Goal: Information Seeking & Learning: Compare options

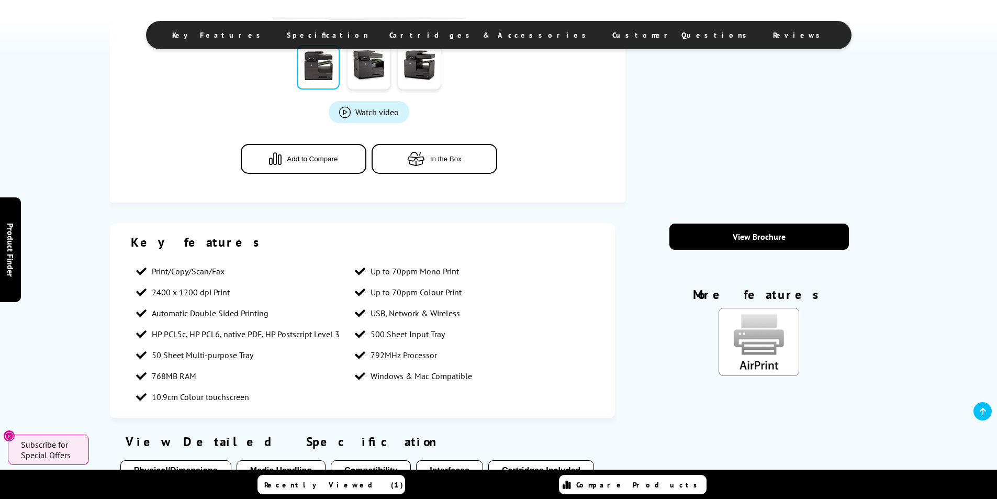
scroll to position [471, 0]
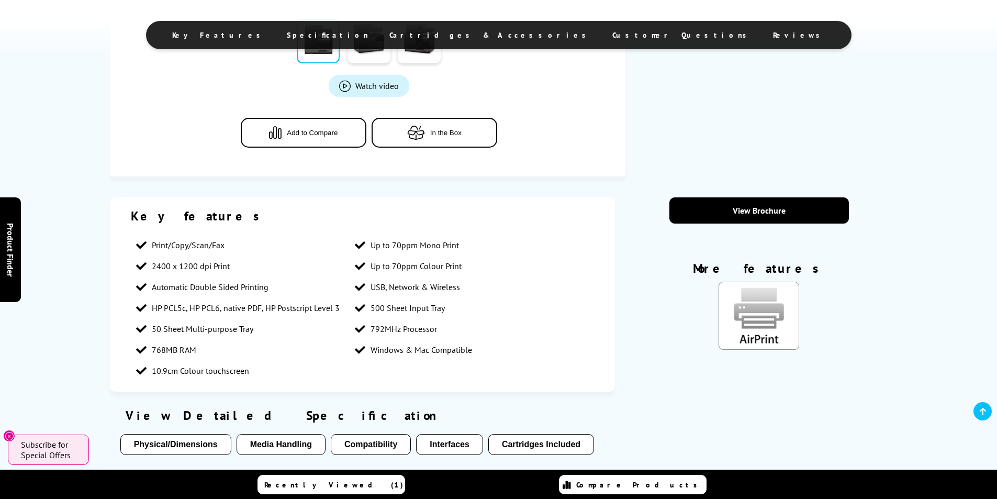
click at [326, 132] on span "Add to Compare" at bounding box center [312, 133] width 51 height 8
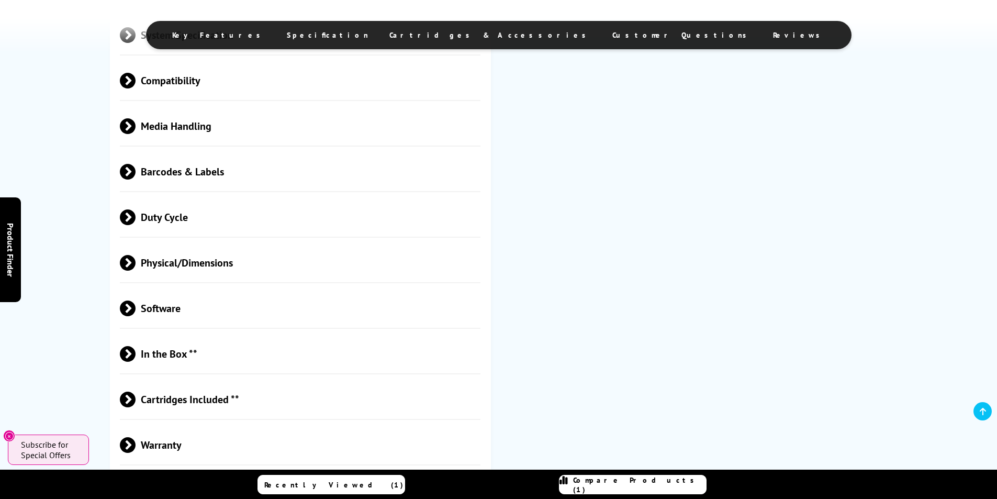
scroll to position [1465, 0]
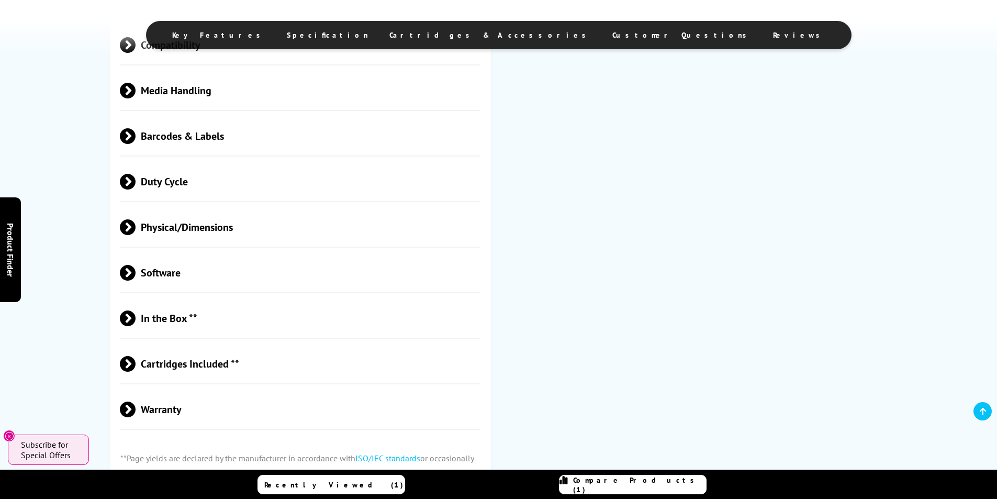
click at [222, 183] on span "Duty Cycle" at bounding box center [300, 181] width 361 height 39
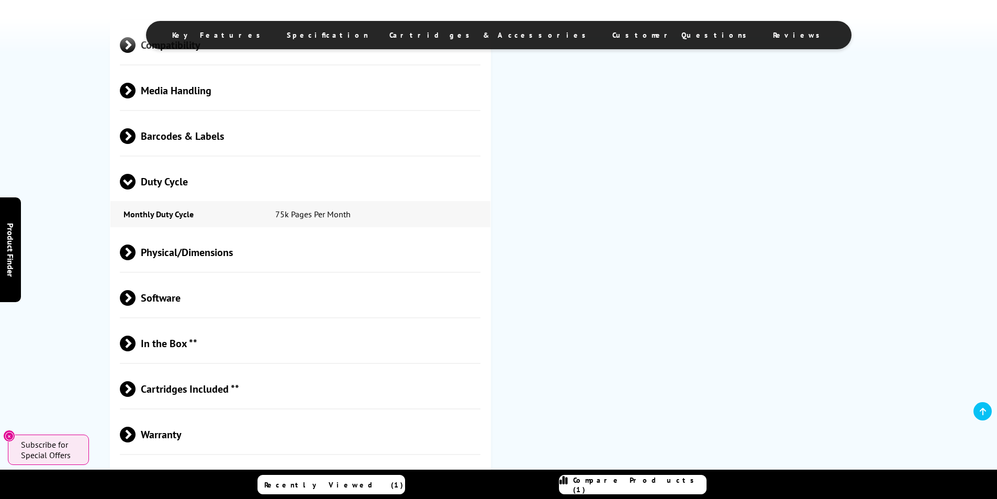
click at [162, 181] on span "Duty Cycle" at bounding box center [300, 181] width 361 height 39
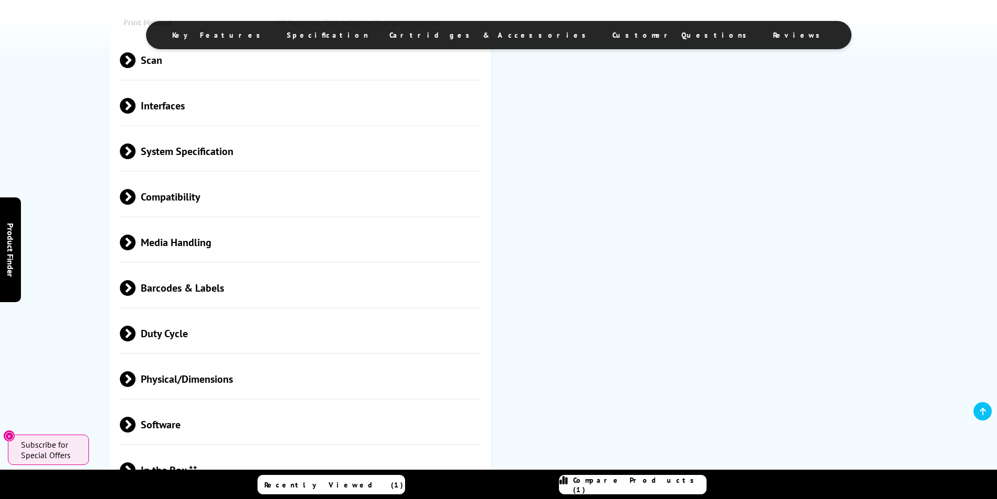
scroll to position [1308, 0]
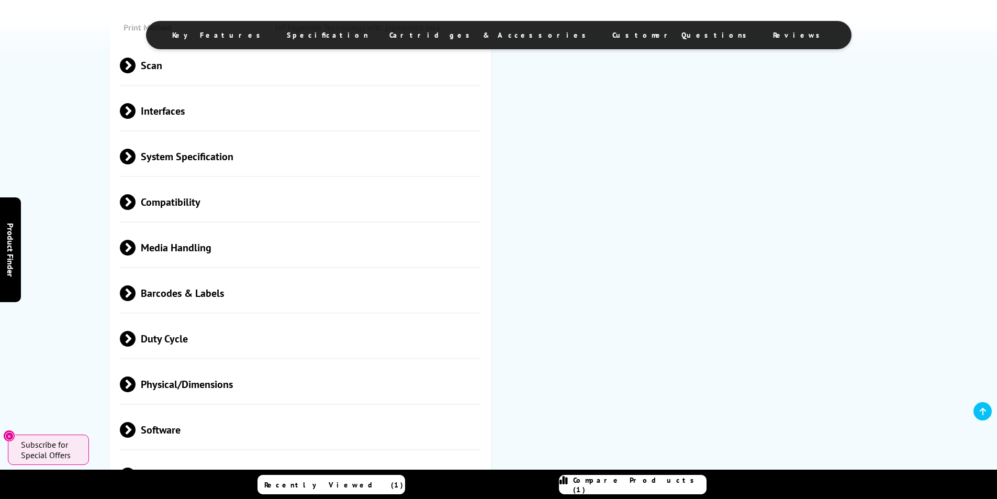
click at [176, 247] on span "Media Handling" at bounding box center [300, 247] width 361 height 39
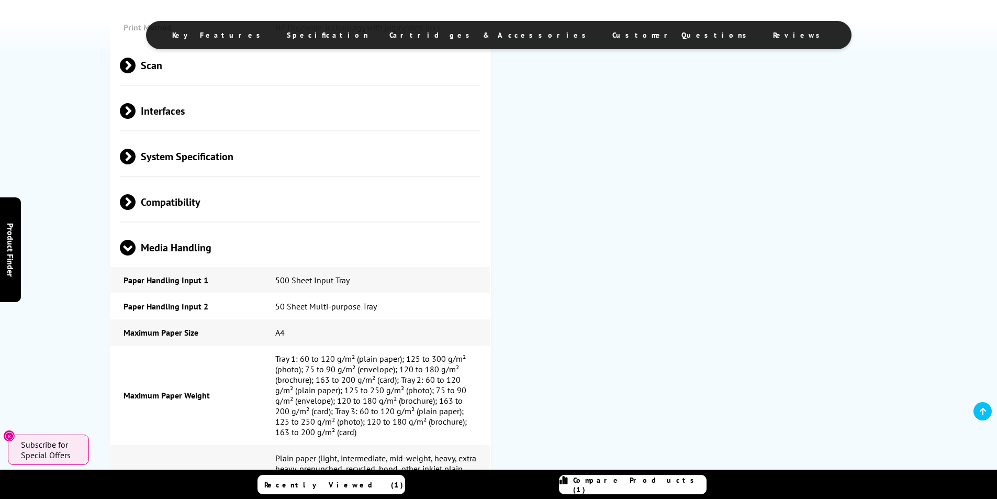
click at [176, 247] on span "Media Handling" at bounding box center [300, 247] width 361 height 39
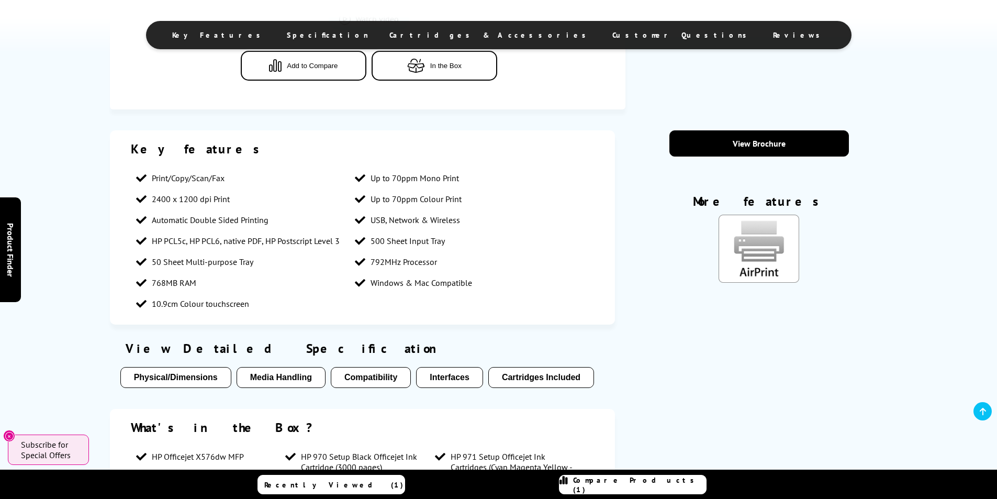
scroll to position [0, 0]
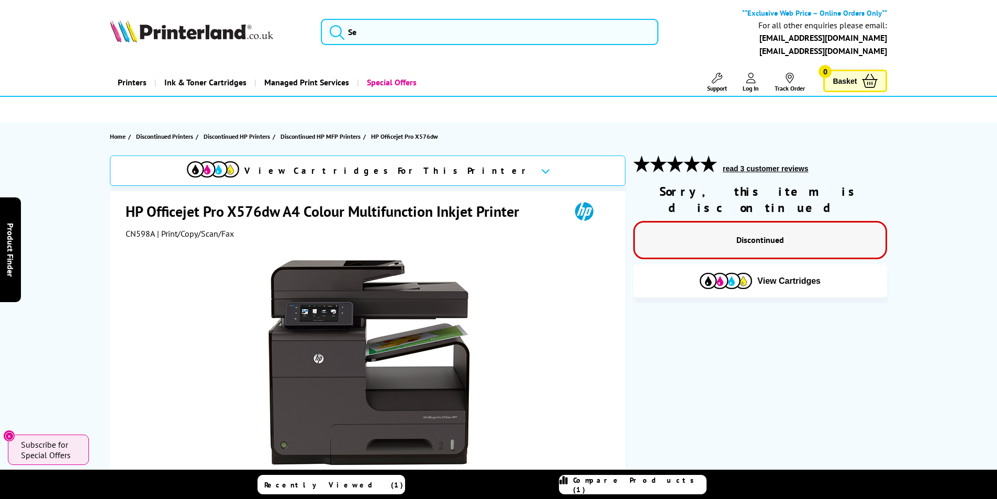
click at [88, 71] on div "Printers Laser Printers Colour Laser Printers A4 Colour Laser Printers Scanners" at bounding box center [498, 82] width 837 height 27
click at [380, 33] on input "search" at bounding box center [490, 32] width 338 height 26
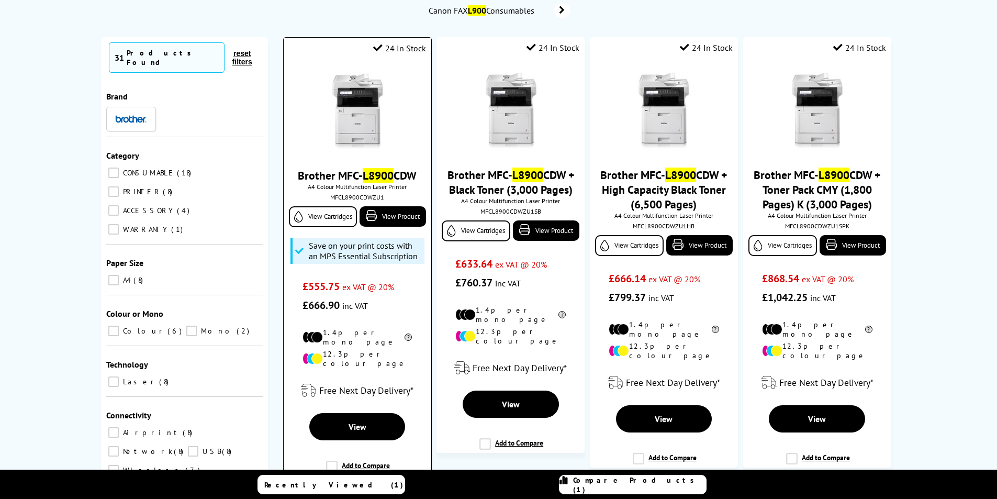
scroll to position [209, 0]
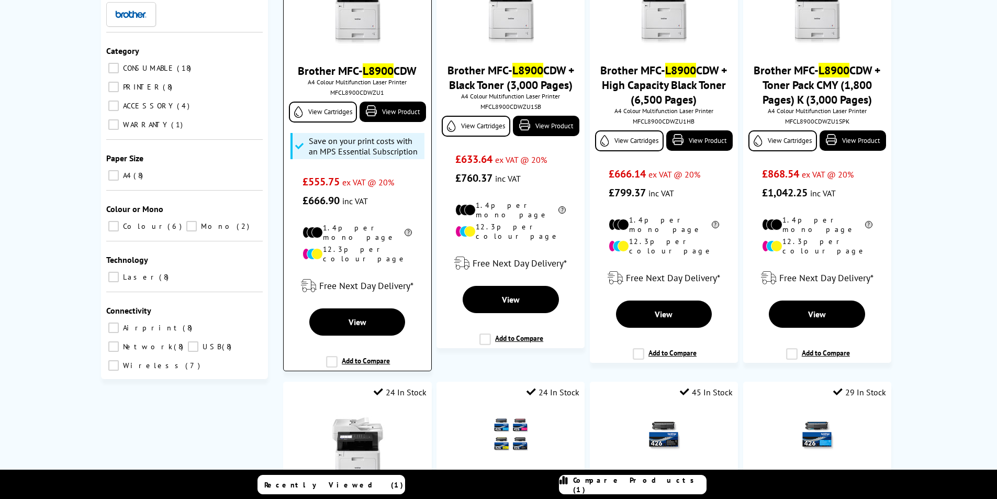
click at [333, 356] on label "Add to Compare" at bounding box center [358, 366] width 64 height 20
click at [0, 0] on input "Add to Compare" at bounding box center [0, 0] width 0 height 0
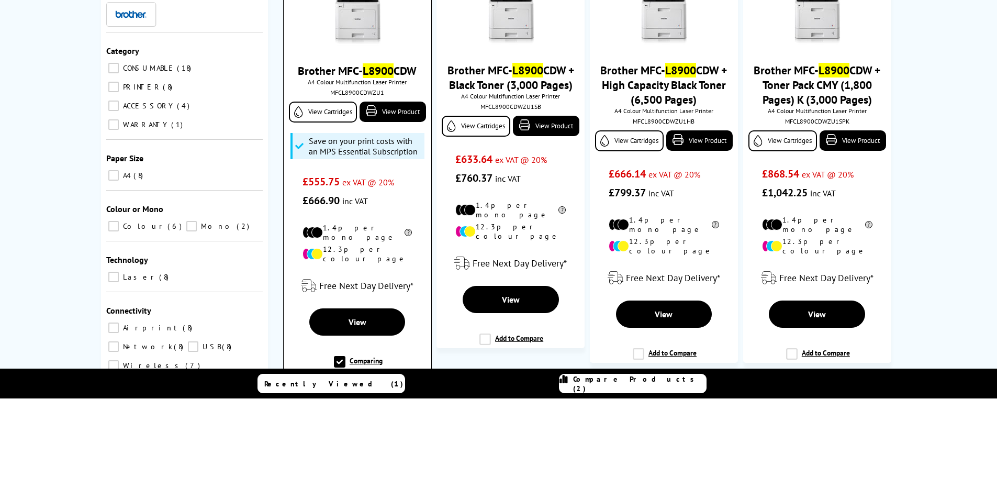
scroll to position [0, 0]
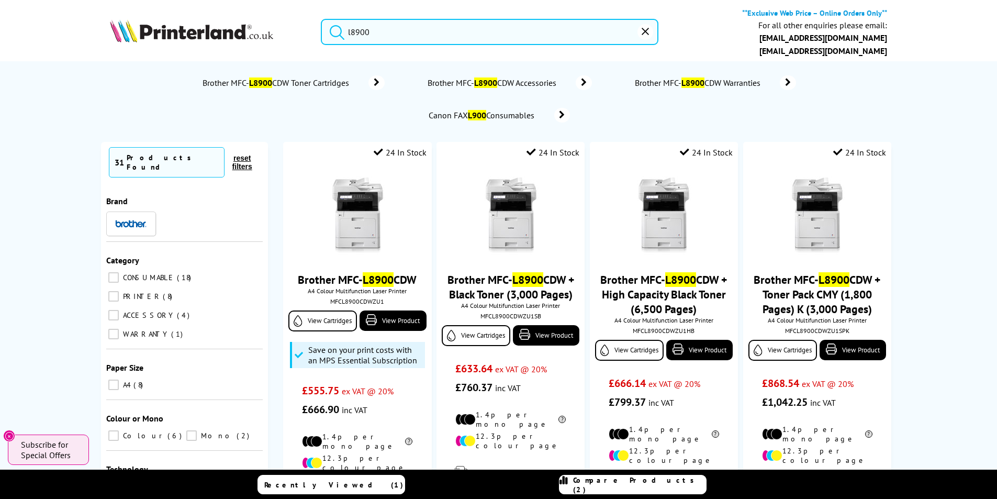
drag, startPoint x: 357, startPoint y: 30, endPoint x: 373, endPoint y: 30, distance: 16.2
click at [373, 30] on input "l8900" at bounding box center [490, 32] width 338 height 26
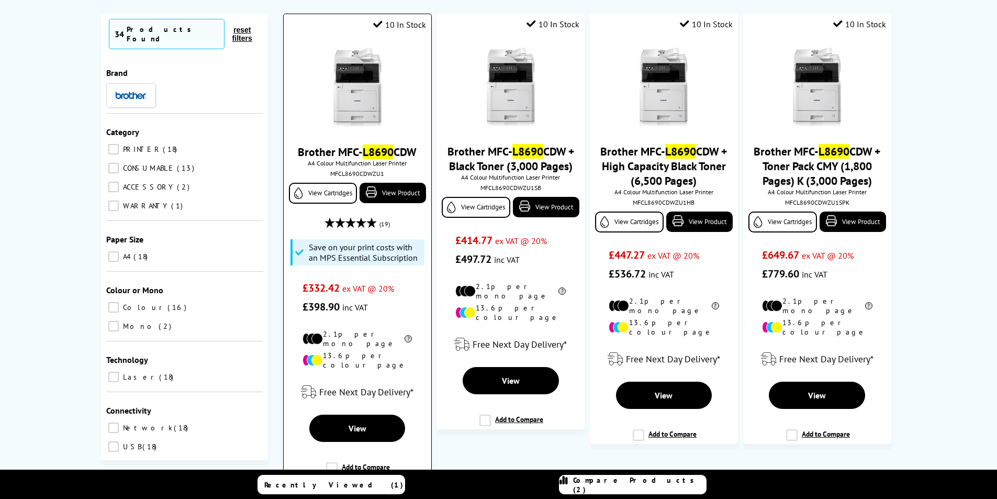
scroll to position [157, 0]
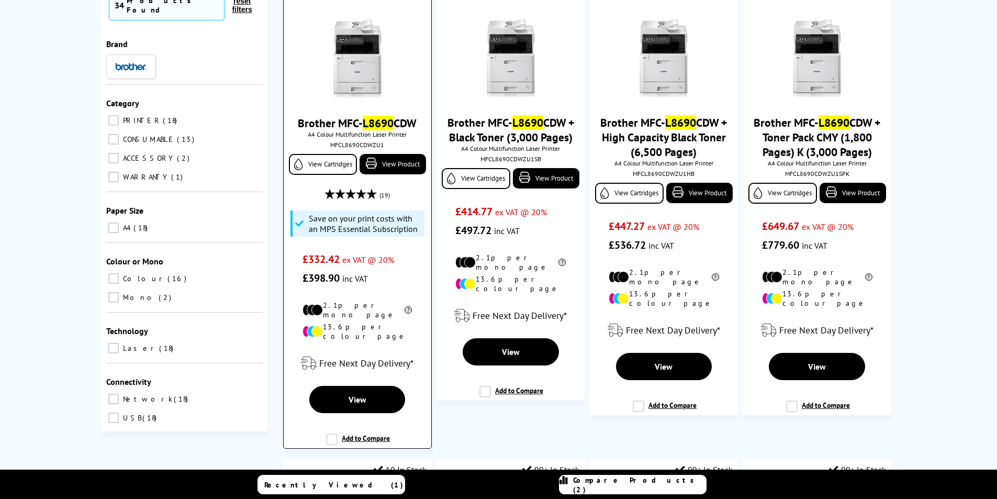
click at [362, 433] on label "Add to Compare" at bounding box center [358, 443] width 64 height 20
click at [0, 0] on input "Add to Compare" at bounding box center [0, 0] width 0 height 0
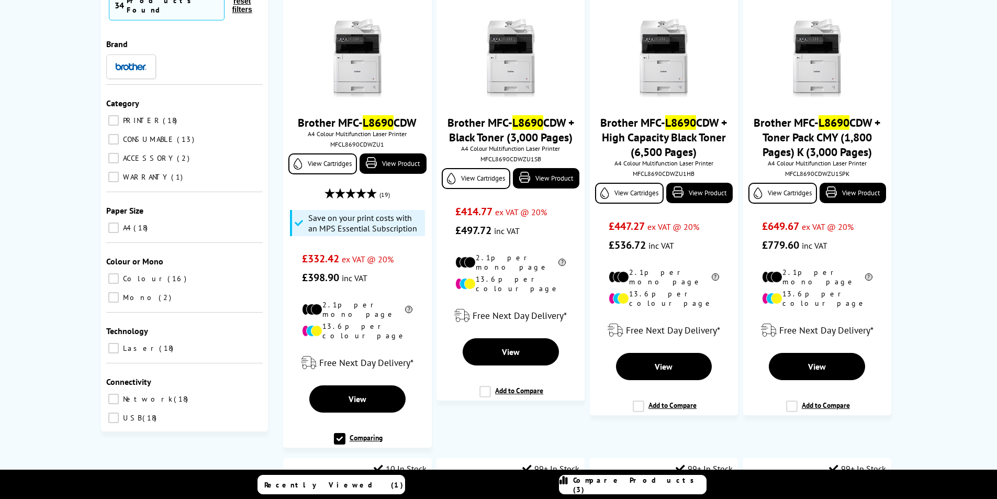
click at [630, 491] on link "Compare Products (3)" at bounding box center [633, 484] width 148 height 19
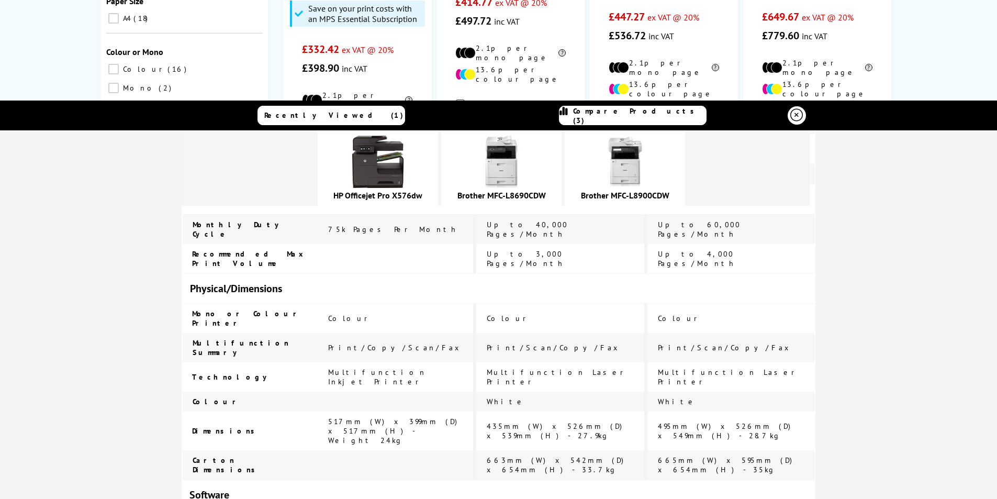
scroll to position [576, 0]
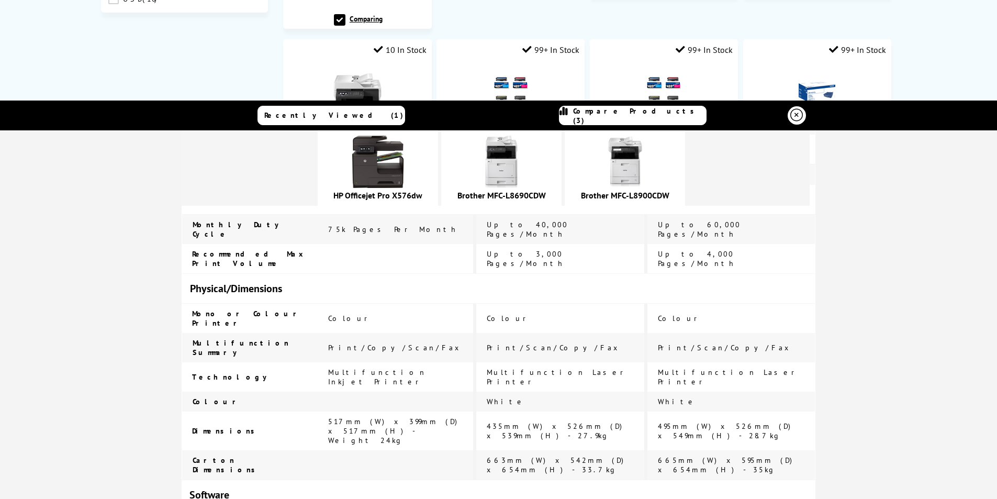
click at [794, 114] on icon at bounding box center [796, 115] width 13 height 13
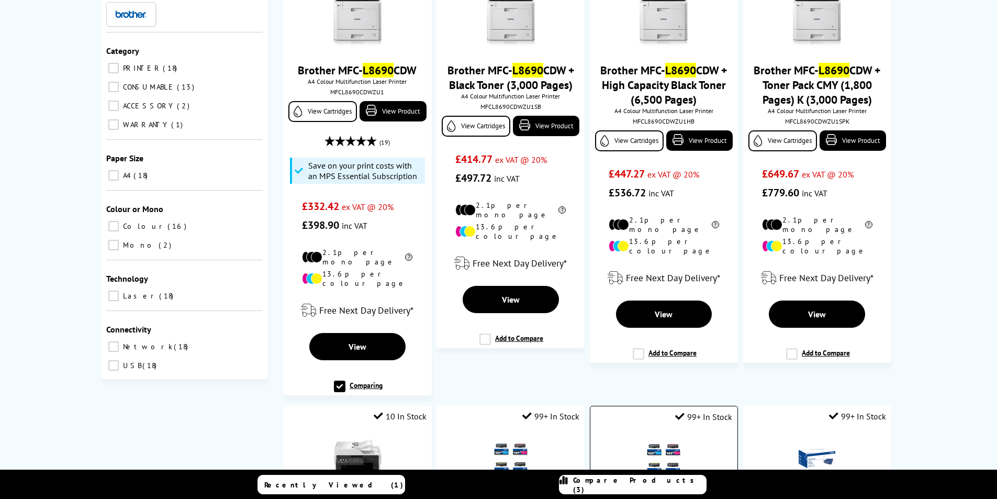
scroll to position [0, 0]
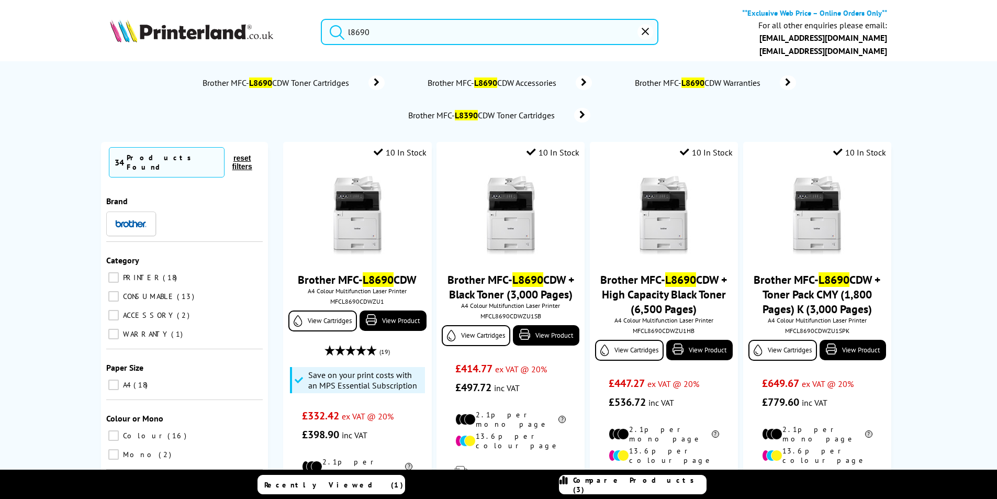
type input "l8900"
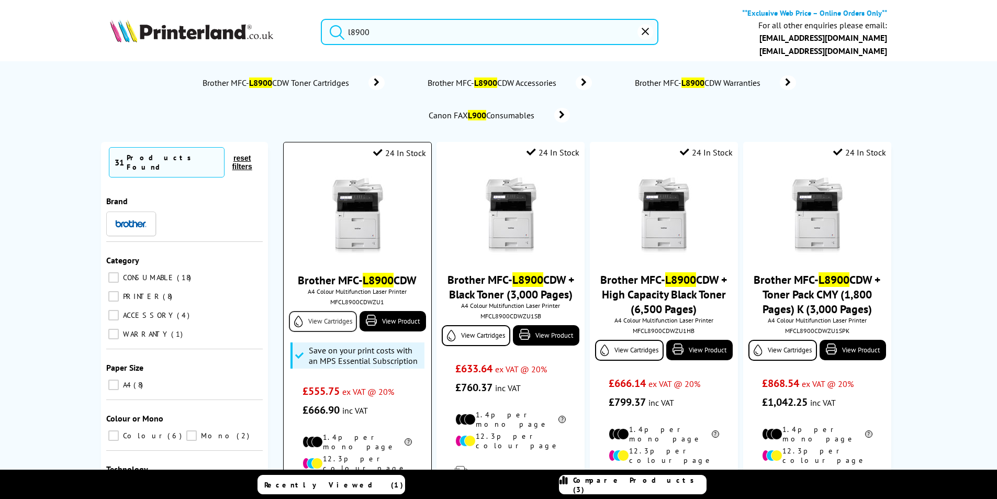
click at [328, 321] on link "View Cartridges" at bounding box center [323, 321] width 68 height 21
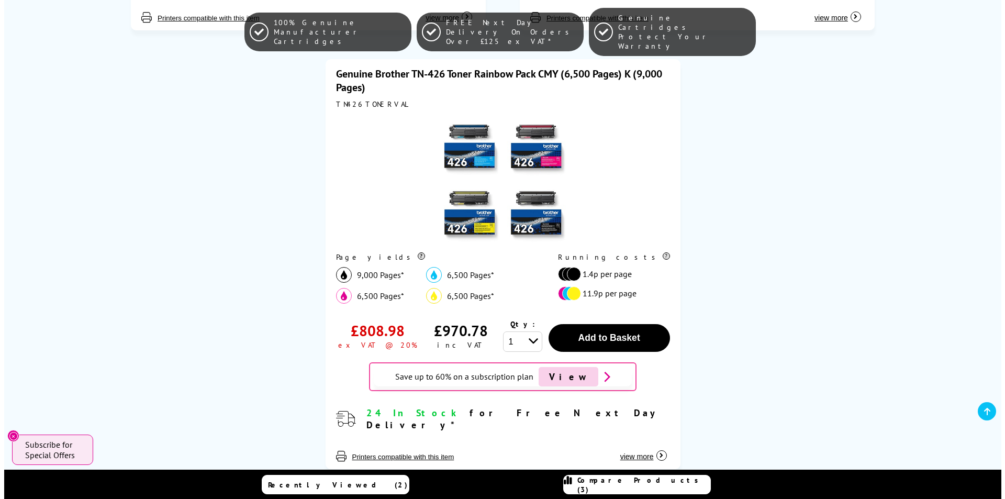
scroll to position [523, 0]
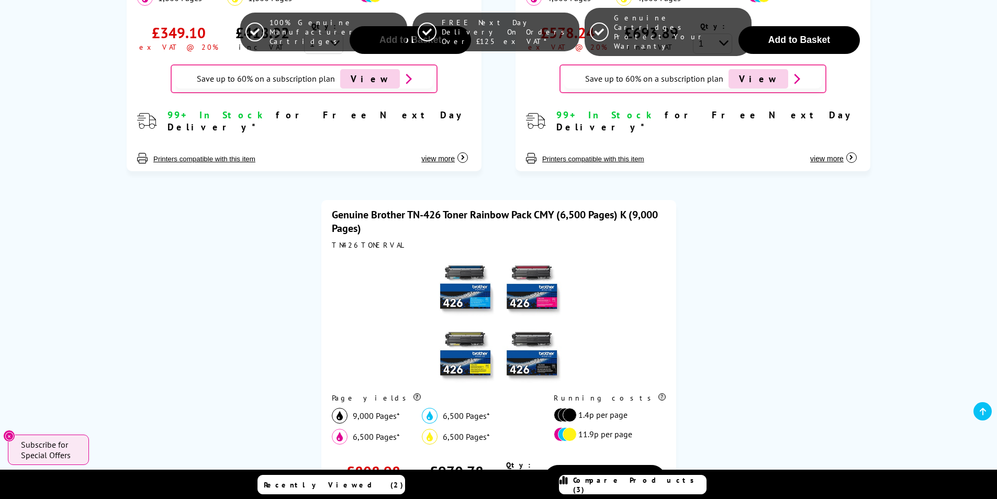
click at [631, 488] on span "Compare Products (3)" at bounding box center [639, 484] width 133 height 19
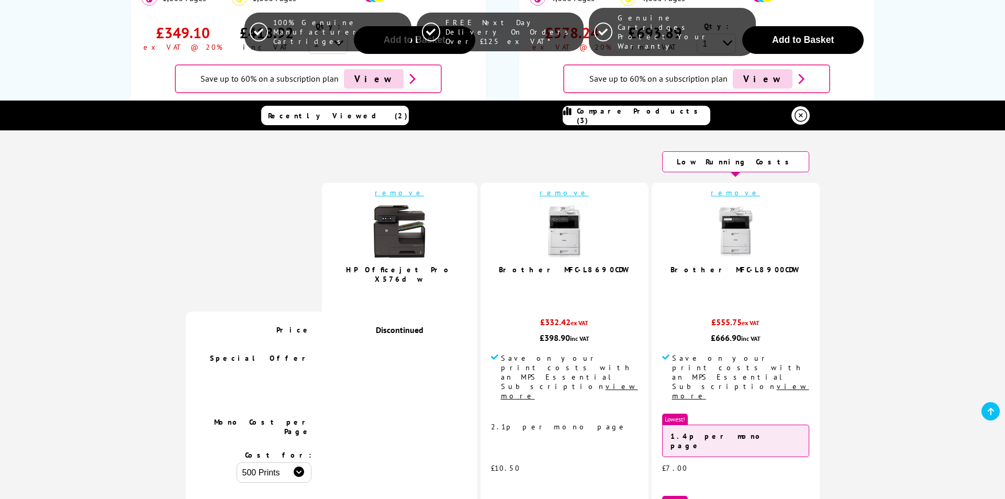
click at [571, 241] on img at bounding box center [564, 231] width 52 height 52
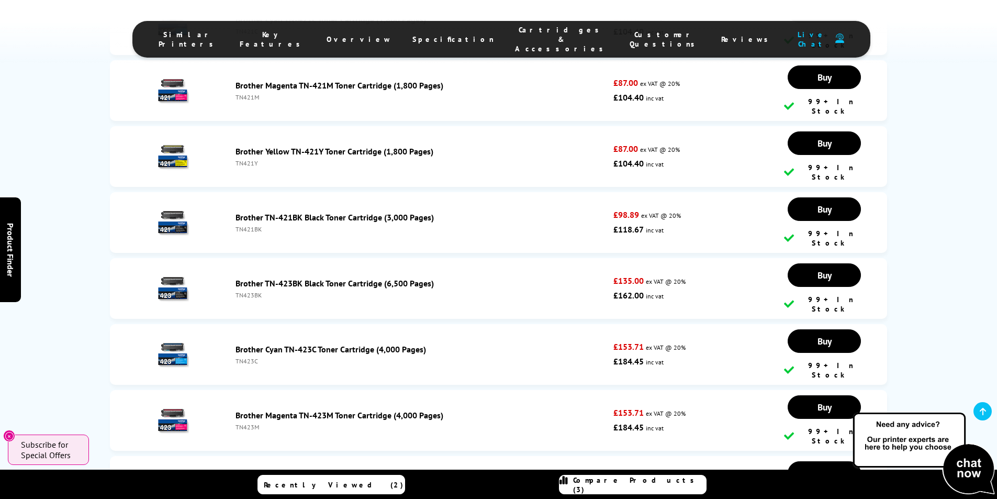
scroll to position [3856, 0]
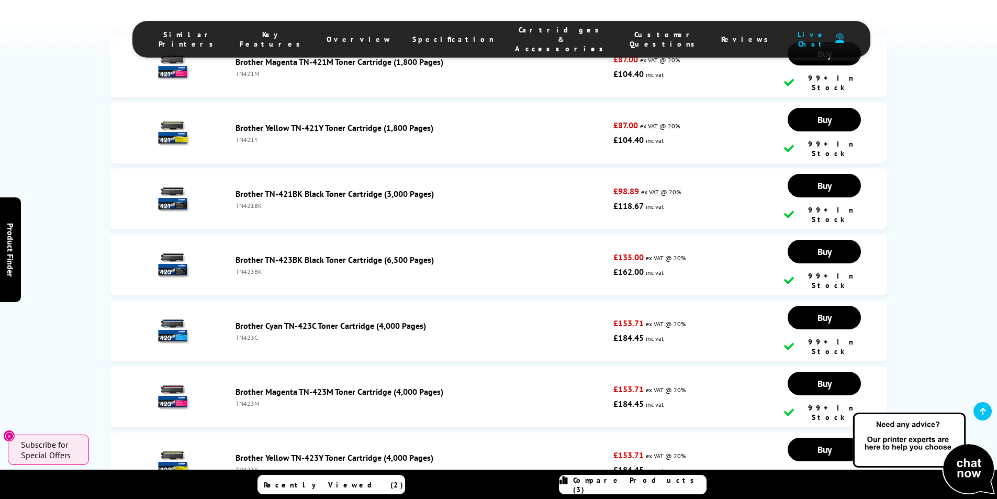
drag, startPoint x: 1002, startPoint y: 24, endPoint x: 1004, endPoint y: 284, distance: 260.1
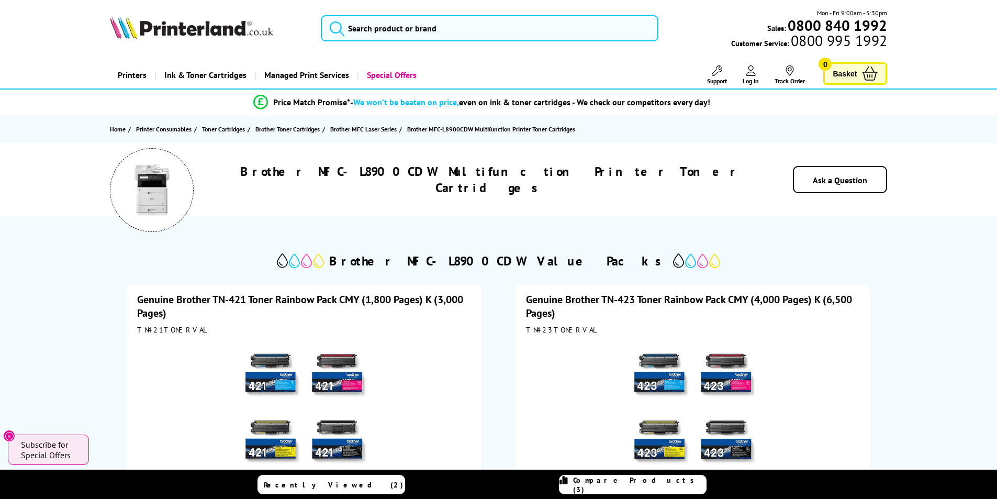
click at [640, 486] on span "Compare Products (3)" at bounding box center [639, 484] width 133 height 19
